Goal: Find specific page/section: Find specific page/section

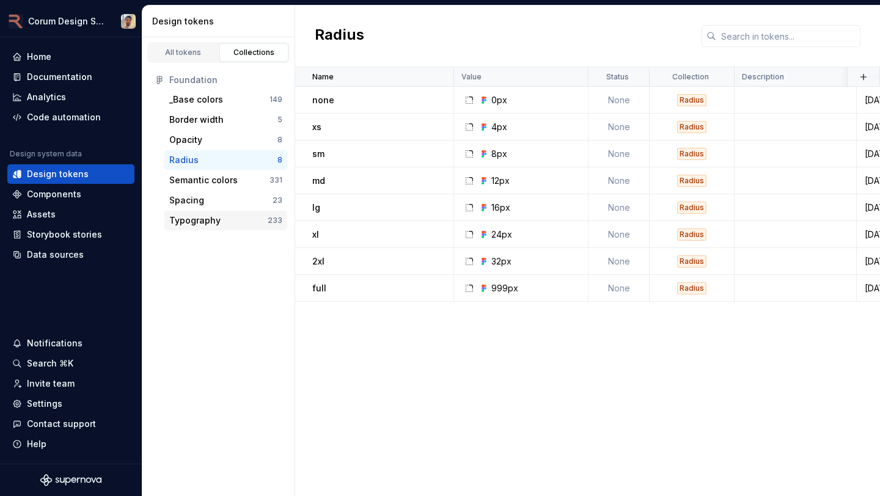
click at [203, 223] on div "Typography" at bounding box center [194, 220] width 51 height 12
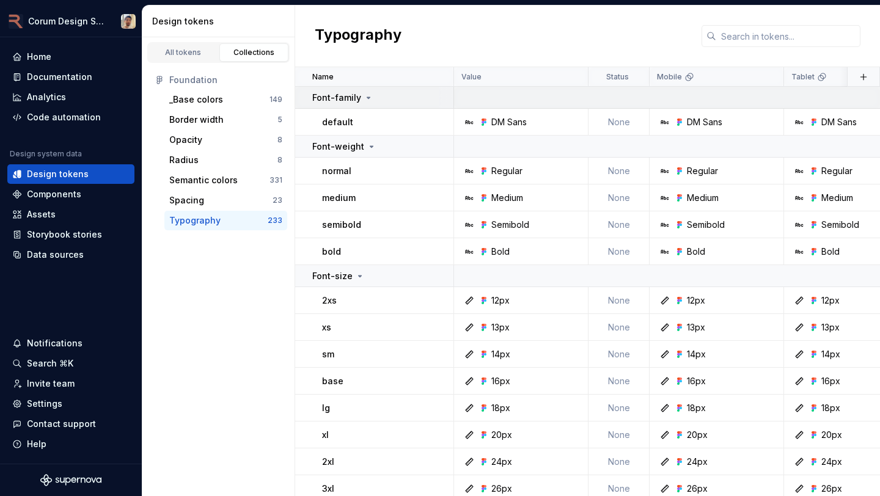
click at [352, 93] on p "Font-family" at bounding box center [336, 98] width 49 height 12
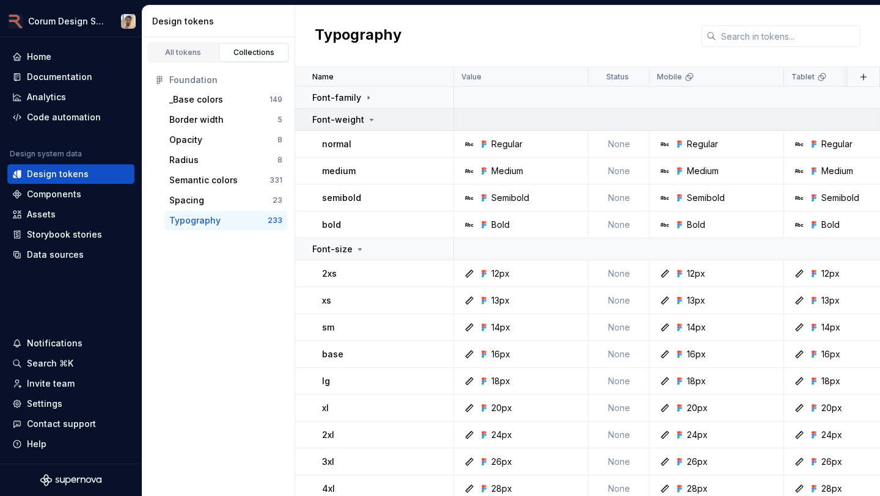
click at [348, 112] on td "Font-weight" at bounding box center [374, 120] width 159 height 22
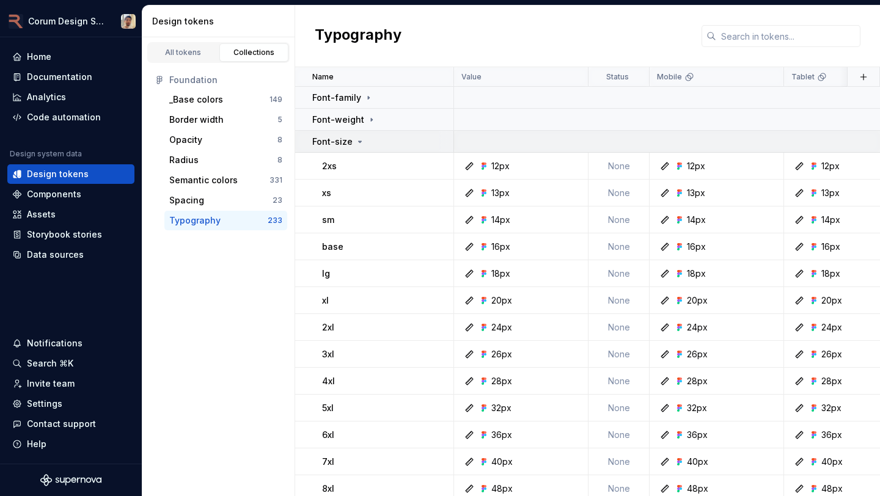
click at [348, 142] on p "Font-size" at bounding box center [332, 142] width 40 height 12
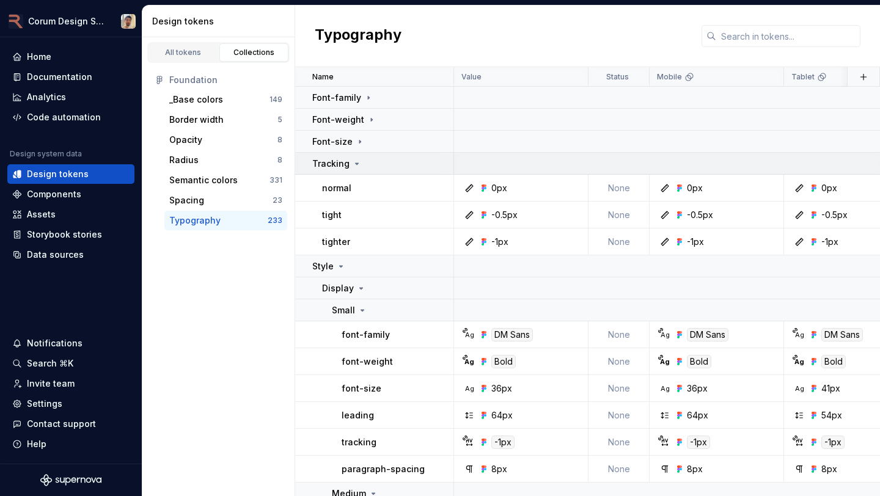
click at [340, 167] on p "Tracking" at bounding box center [330, 164] width 37 height 12
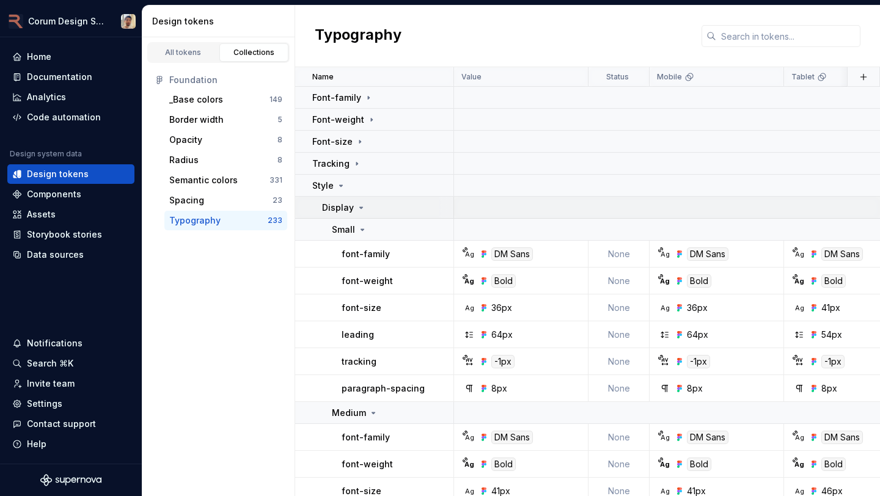
click at [342, 207] on p "Display" at bounding box center [338, 208] width 32 height 12
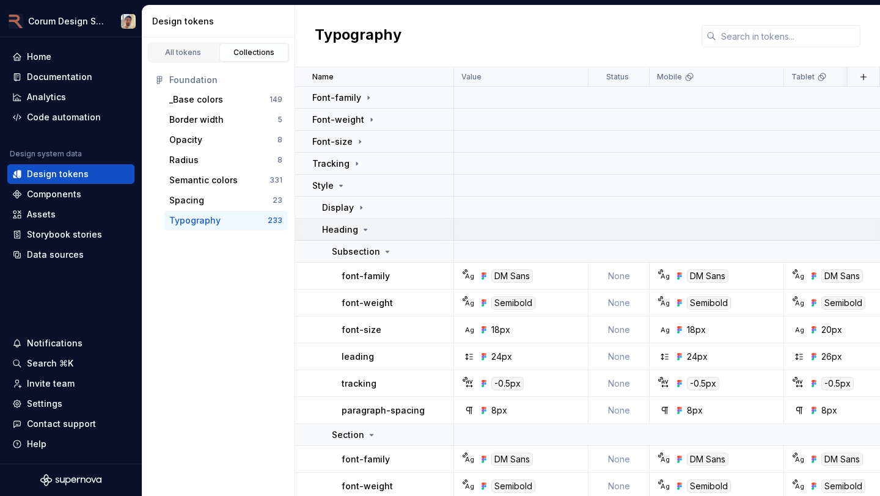
click at [338, 226] on p "Heading" at bounding box center [340, 230] width 36 height 12
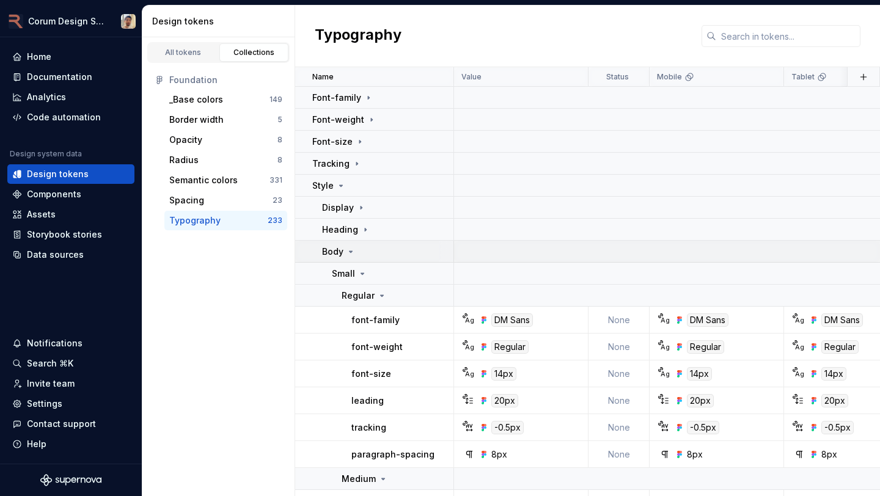
click at [335, 247] on p "Body" at bounding box center [332, 252] width 21 height 12
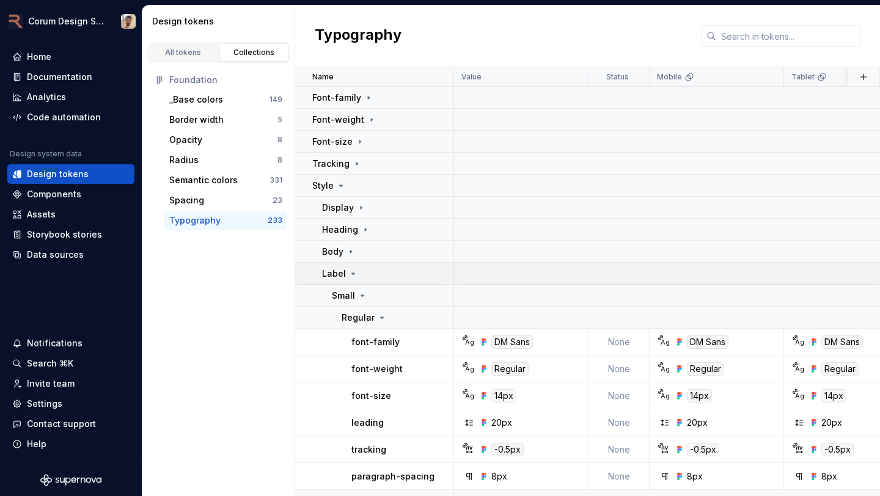
click at [335, 277] on p "Label" at bounding box center [334, 274] width 24 height 12
click at [197, 52] on div "All tokens" at bounding box center [183, 53] width 61 height 10
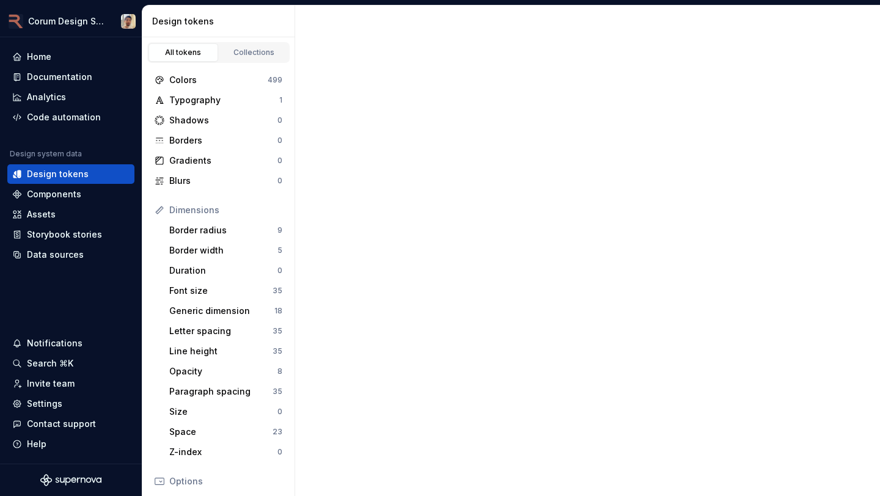
click at [772, 40] on div at bounding box center [587, 250] width 585 height 491
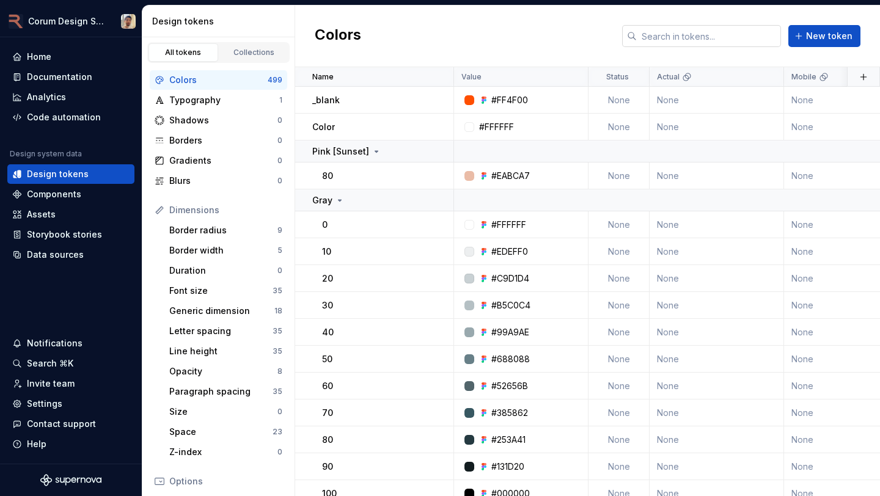
click at [720, 44] on input "text" at bounding box center [709, 36] width 144 height 22
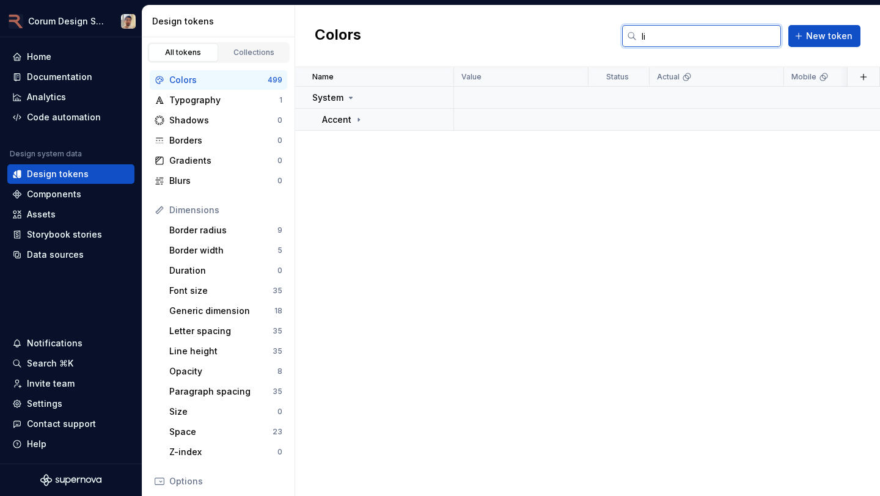
type input "l"
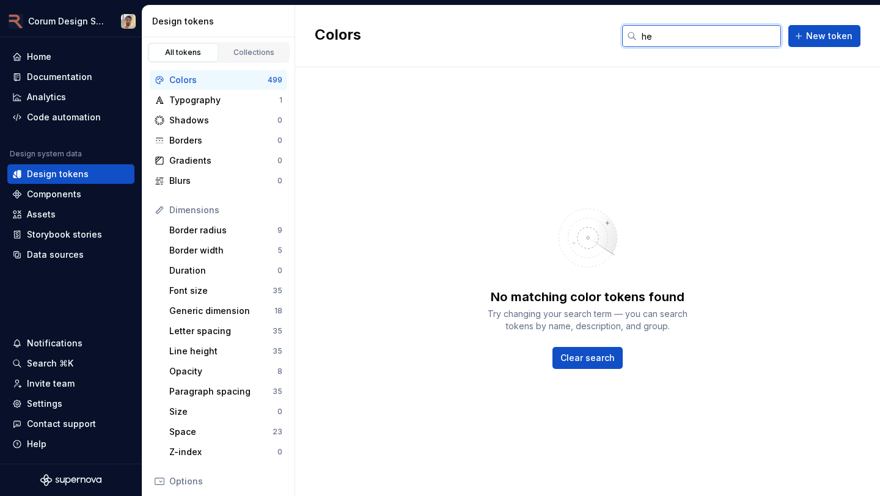
type input "h"
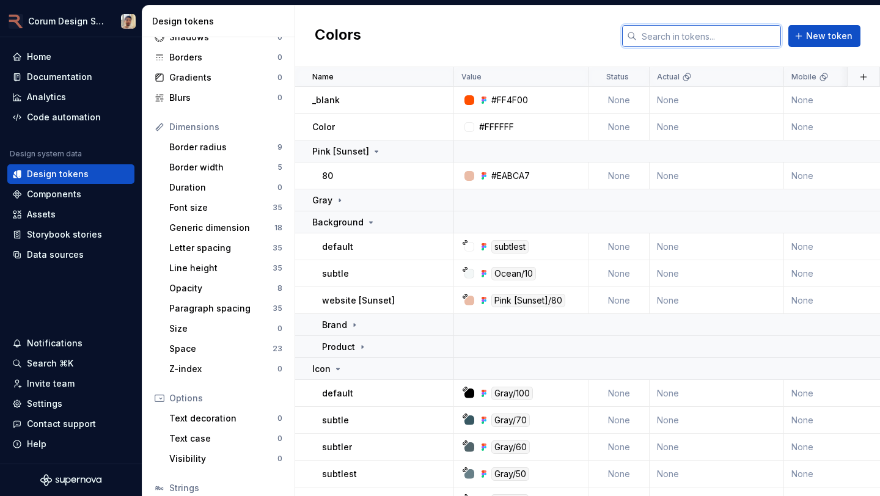
scroll to position [103, 0]
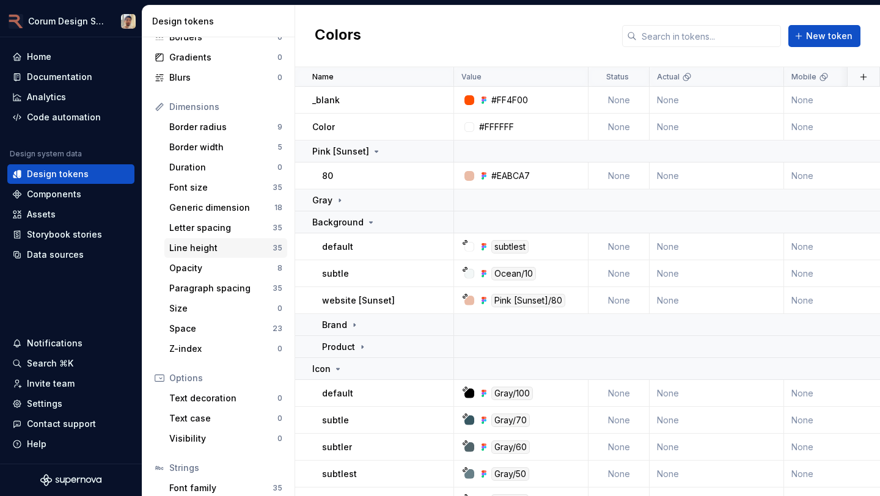
click at [224, 245] on div "Line height" at bounding box center [220, 248] width 103 height 12
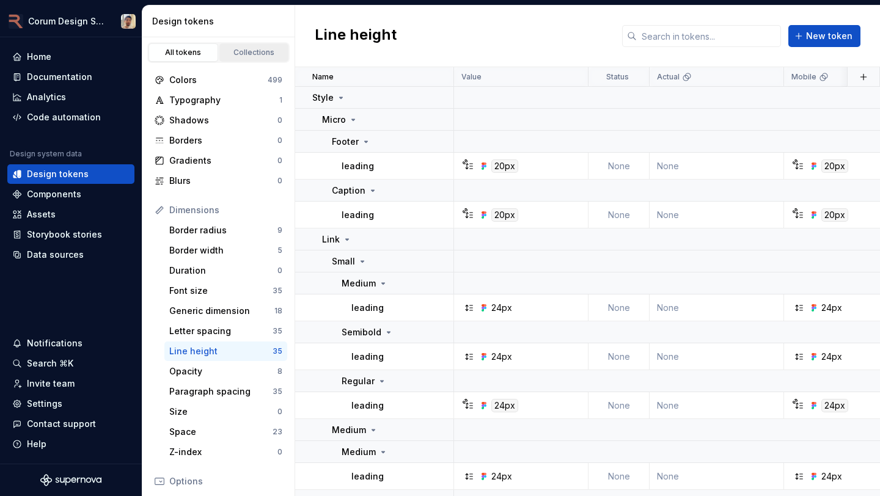
click at [232, 56] on div "Collections" at bounding box center [254, 53] width 61 height 10
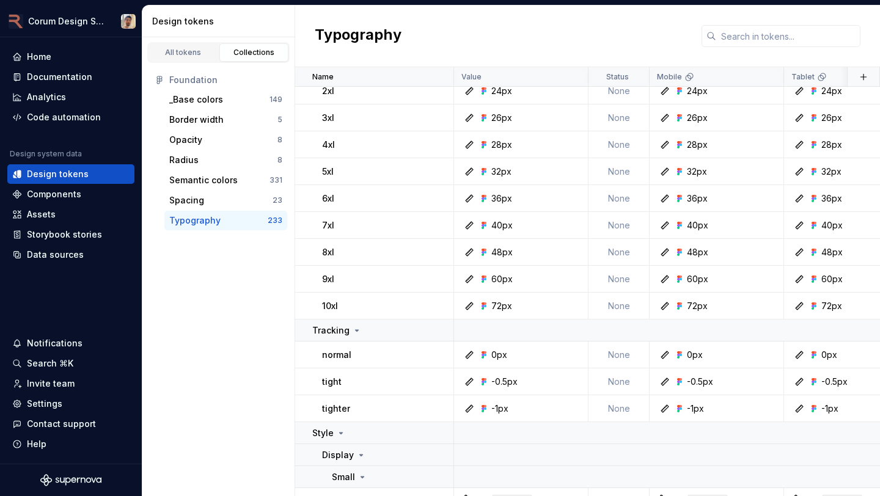
scroll to position [465, 0]
